Goal: Find specific page/section

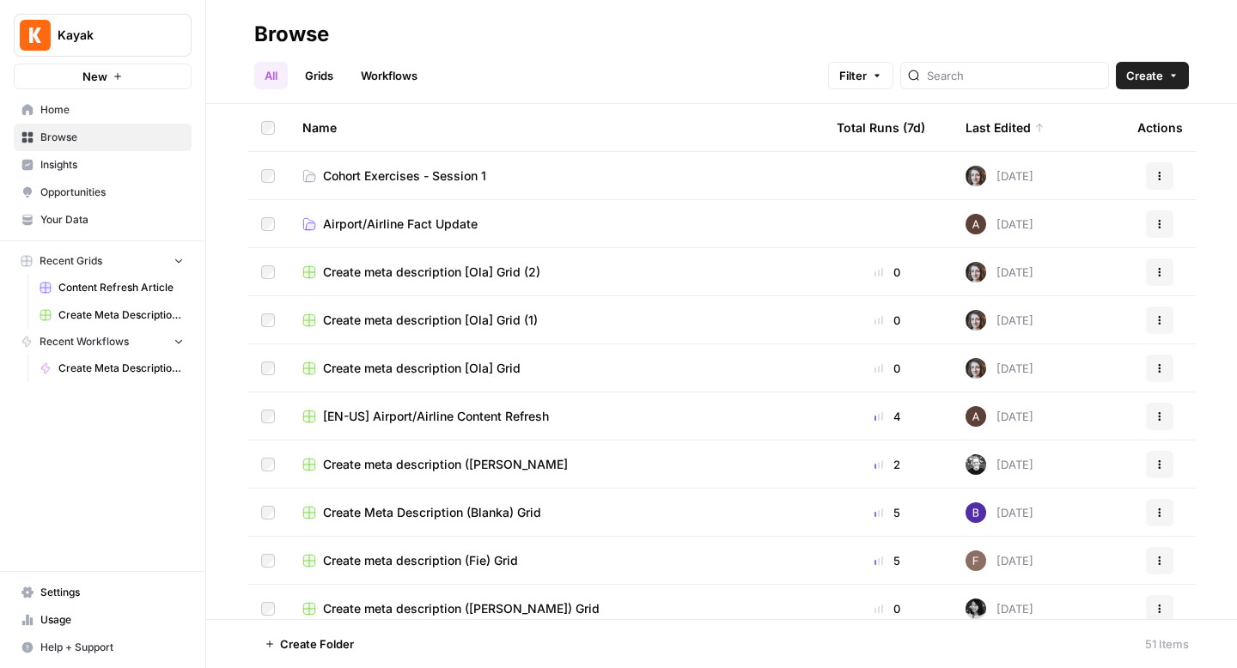
click at [1006, 115] on div "Last Edited" at bounding box center [1004, 127] width 79 height 47
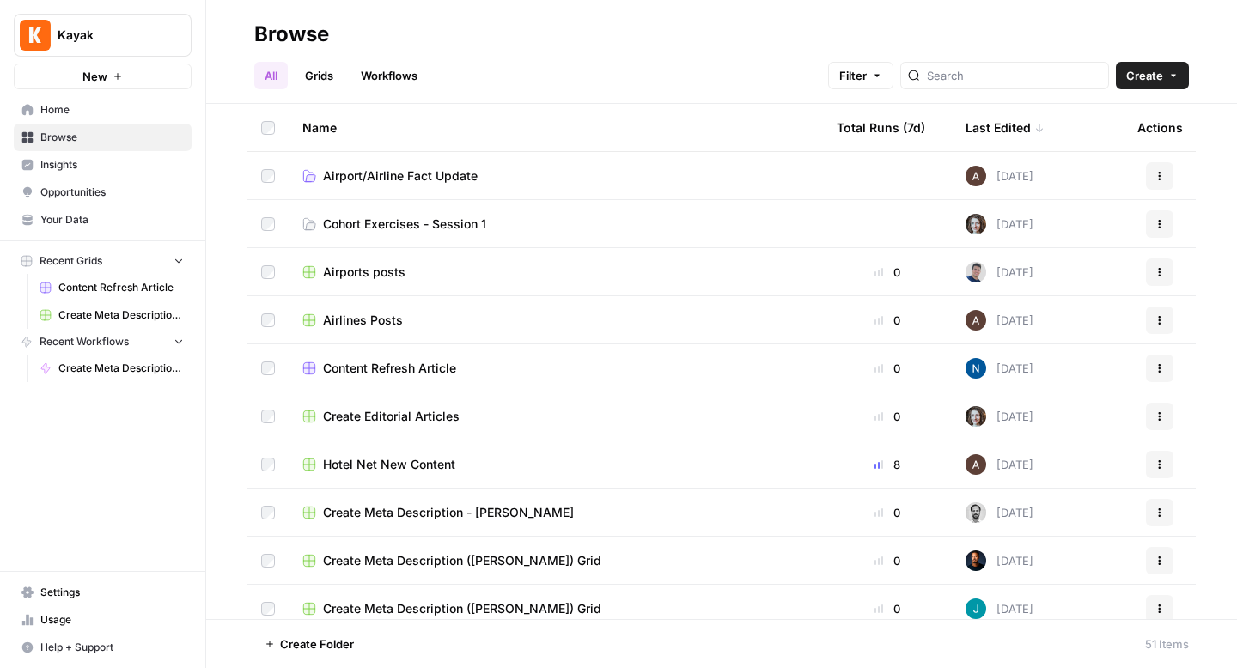
click at [438, 219] on span "Cohort Exercises - Session 1" at bounding box center [404, 224] width 163 height 17
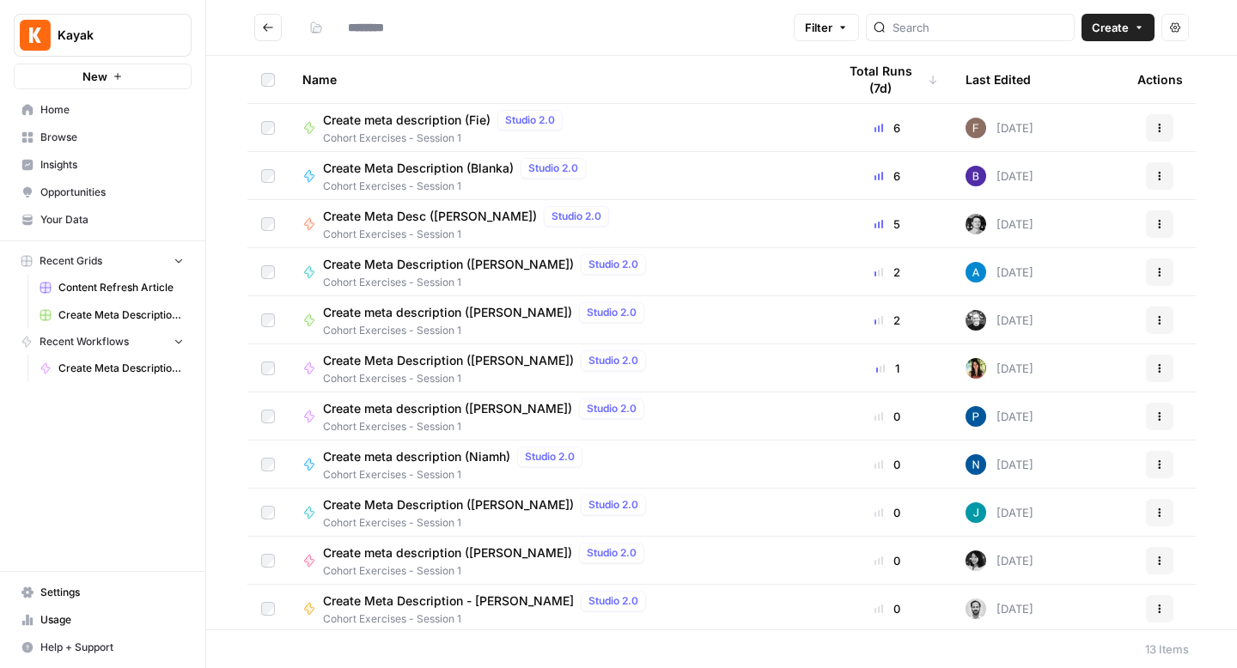
type input "**********"
click at [1026, 80] on div "Last Edited" at bounding box center [997, 79] width 65 height 47
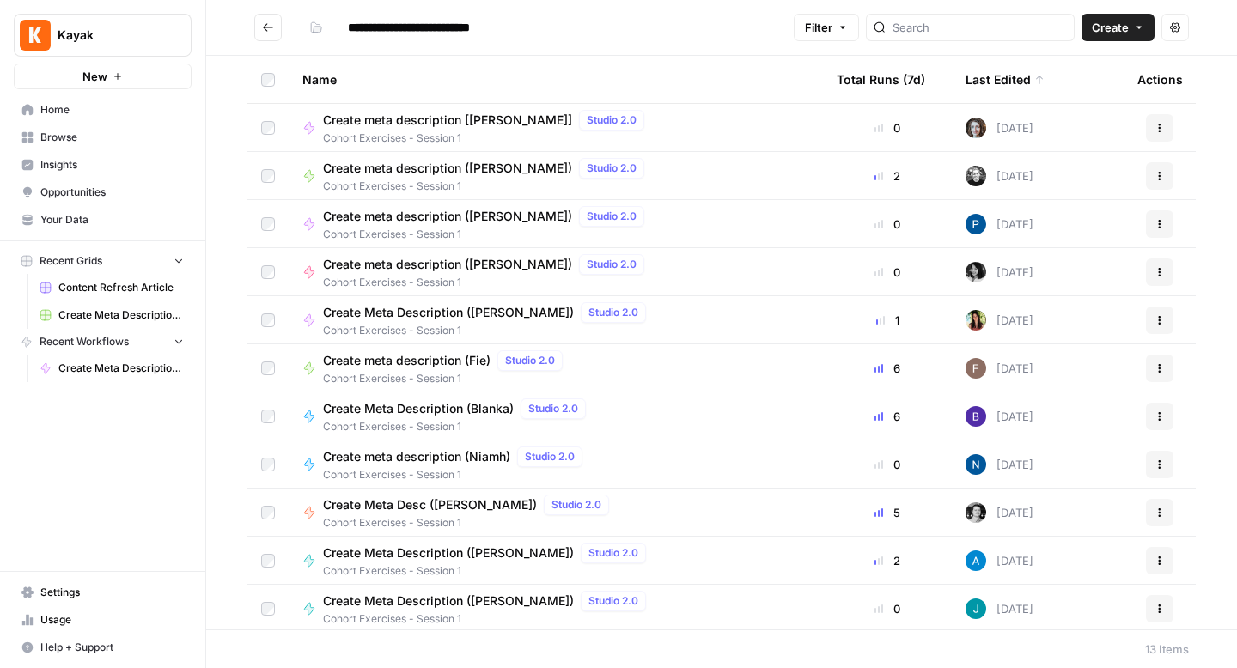
click at [1023, 80] on div "Last Edited" at bounding box center [1004, 79] width 79 height 47
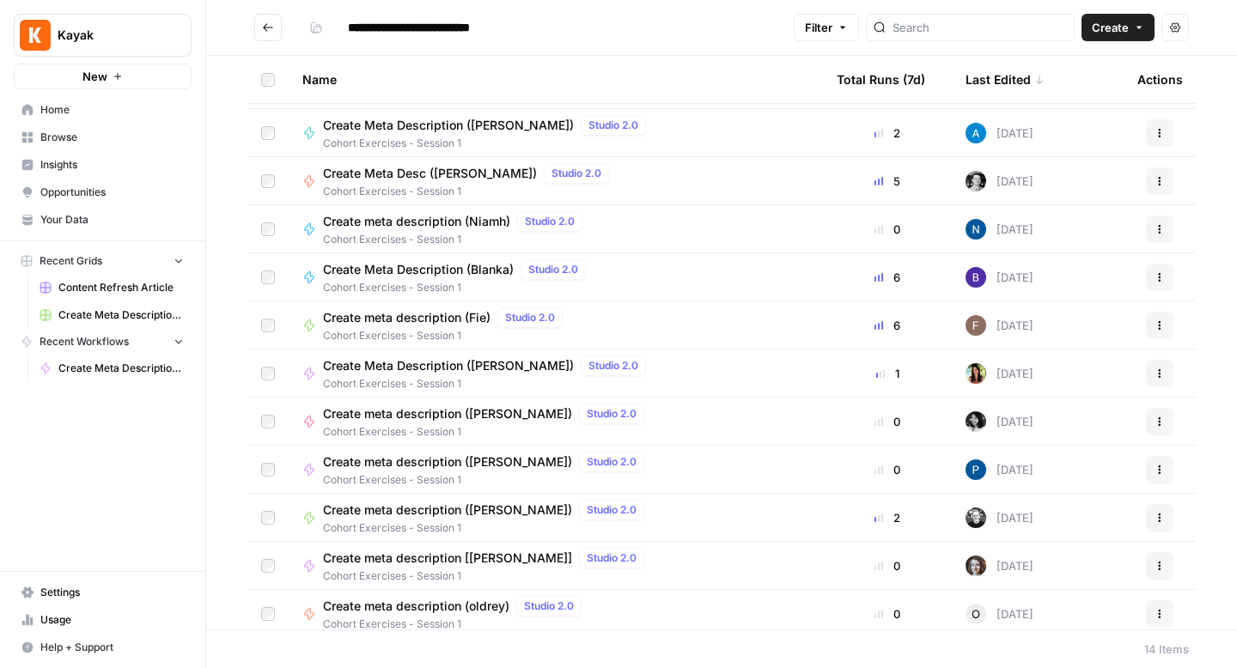
scroll to position [148, 0]
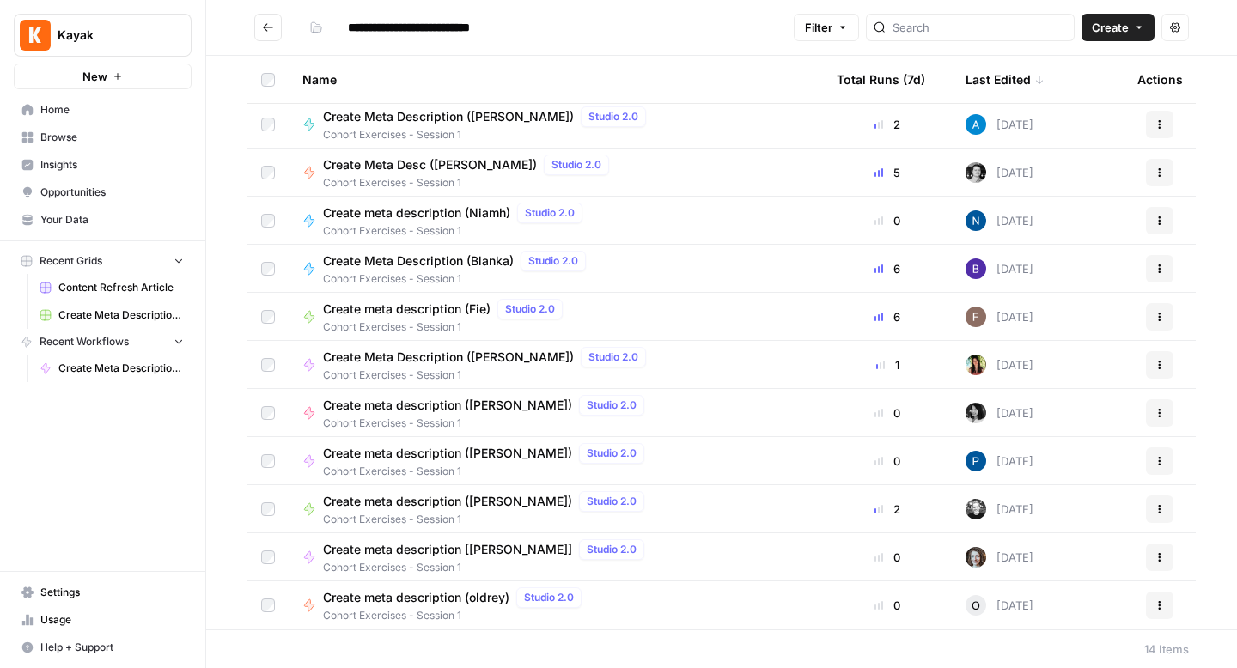
click at [983, 90] on div "Last Edited" at bounding box center [1004, 79] width 79 height 47
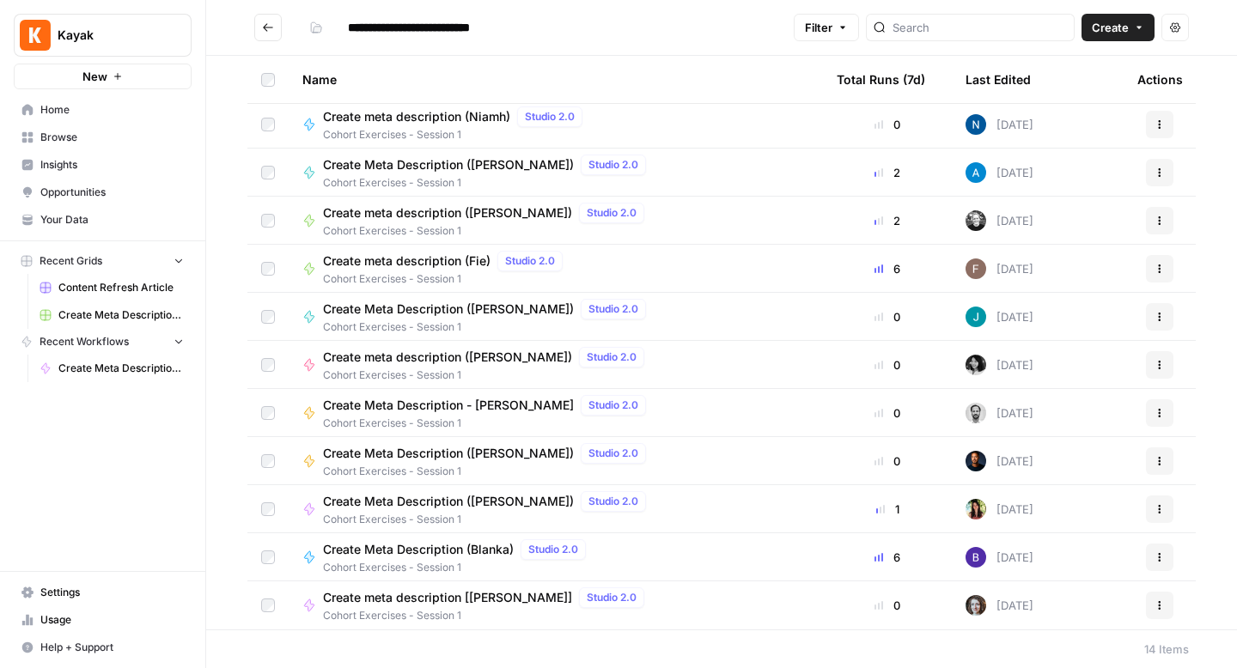
click at [983, 90] on div "Last Edited" at bounding box center [997, 79] width 65 height 47
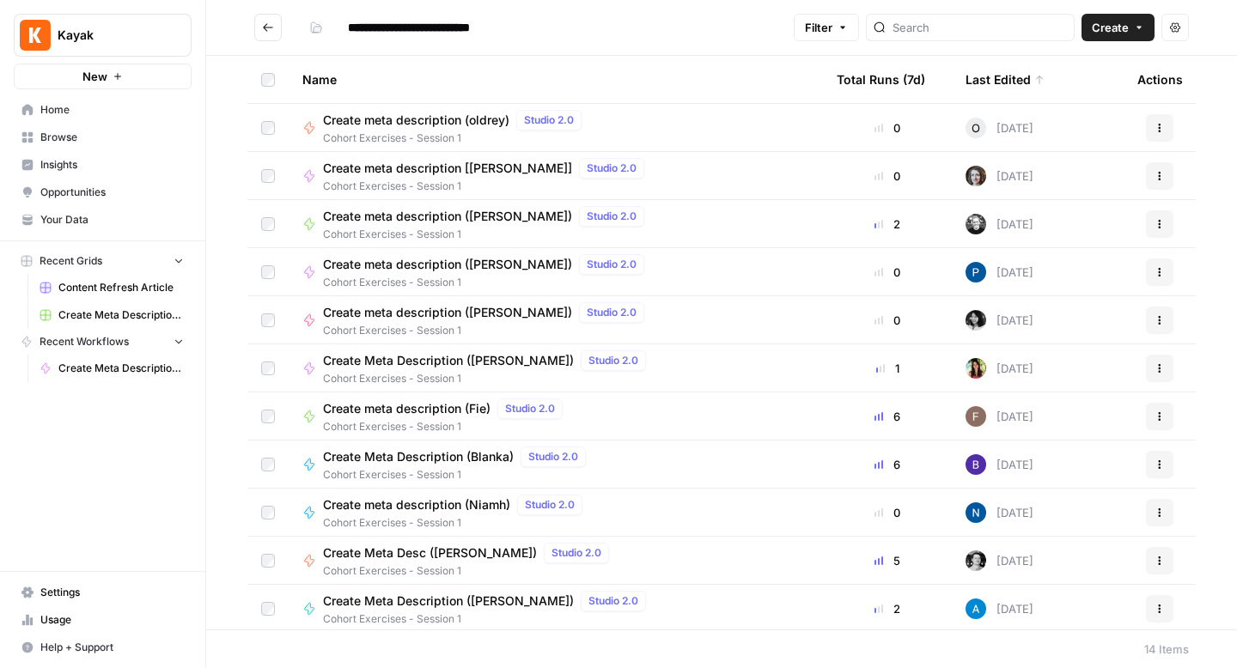
click at [271, 29] on icon "Go back" at bounding box center [268, 27] width 12 height 12
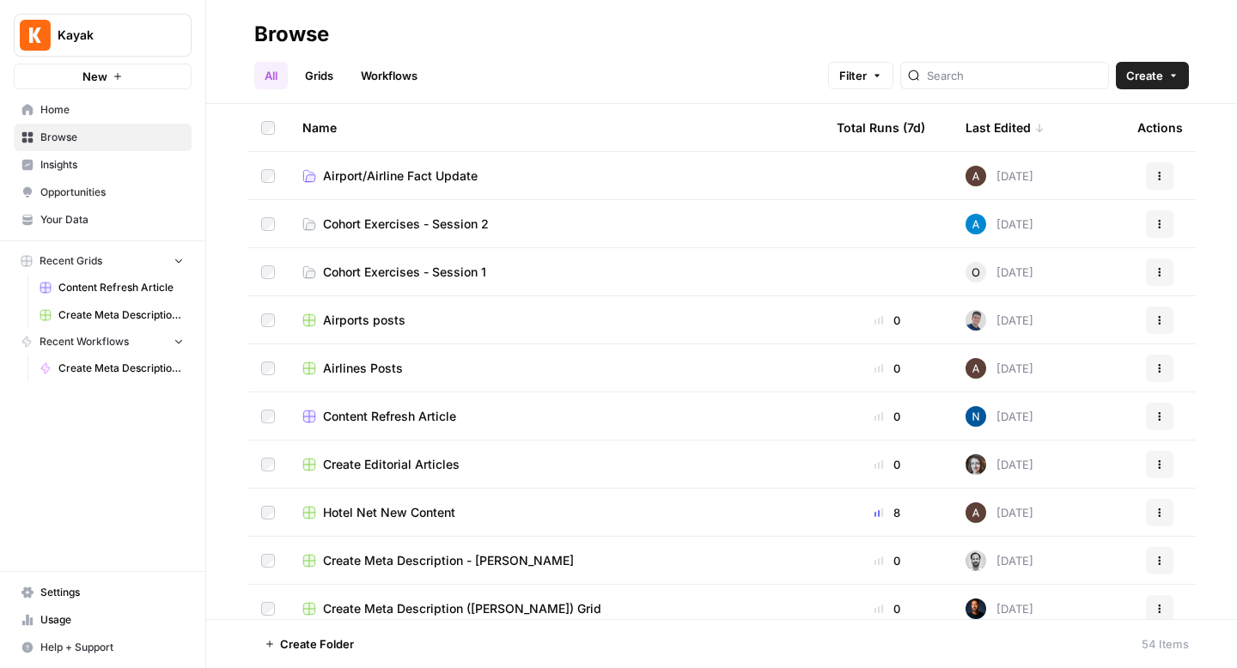
click at [406, 225] on span "Cohort Exercises - Session 2" at bounding box center [406, 224] width 166 height 17
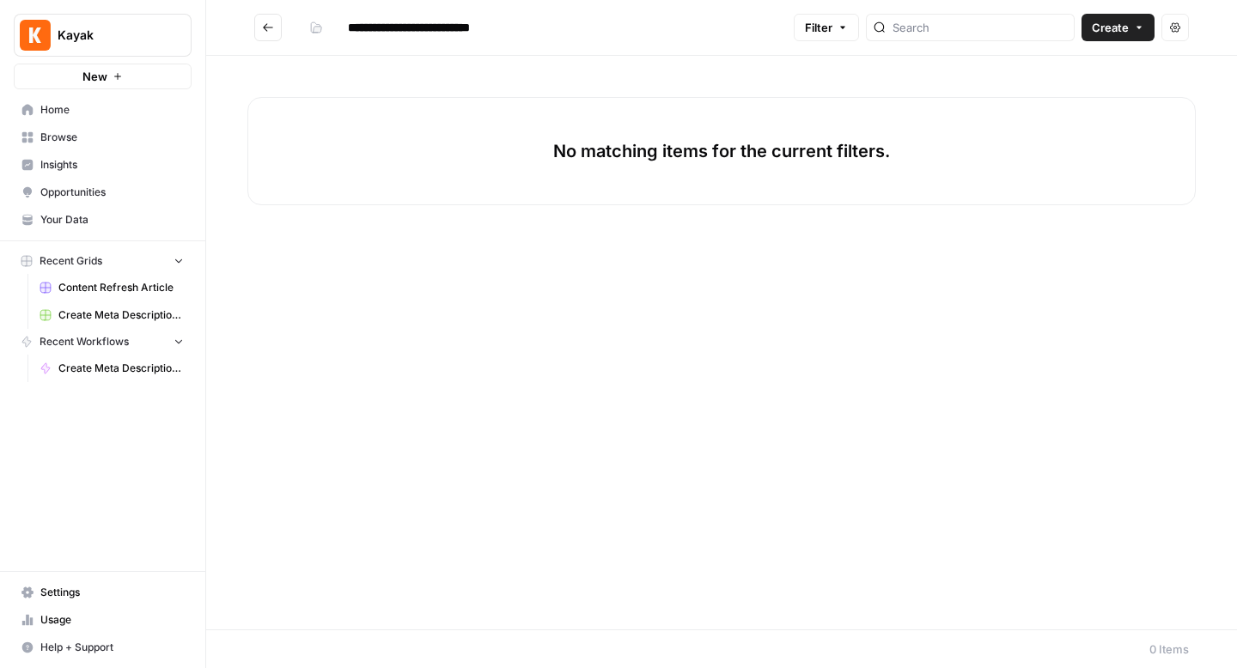
click at [265, 28] on icon "Go back" at bounding box center [268, 27] width 10 height 8
